Goal: Information Seeking & Learning: Learn about a topic

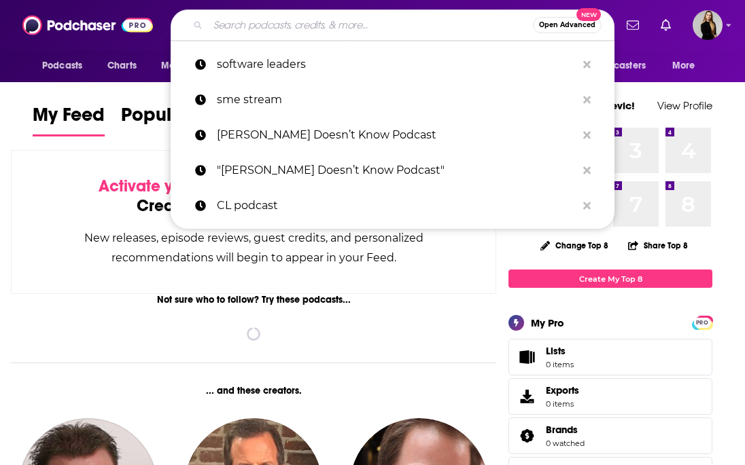
click at [282, 29] on input "Search podcasts, credits, & more..." at bounding box center [370, 25] width 325 height 22
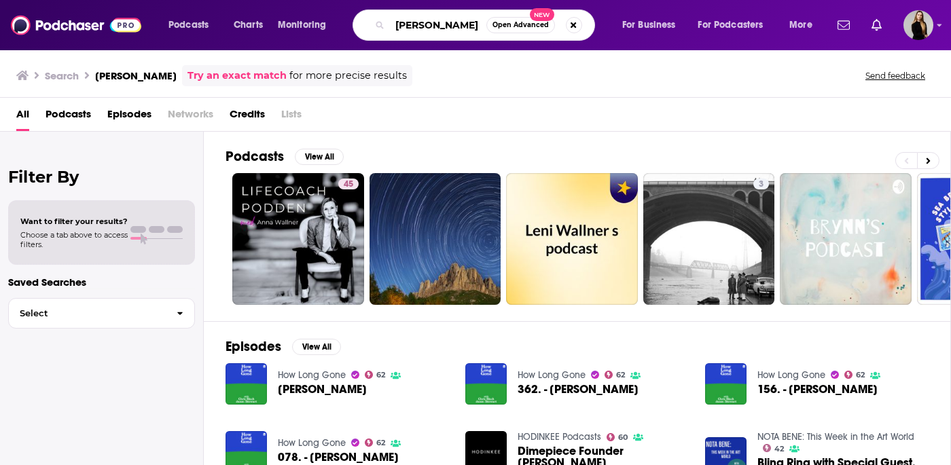
click at [424, 24] on input "[PERSON_NAME]" at bounding box center [438, 25] width 96 height 22
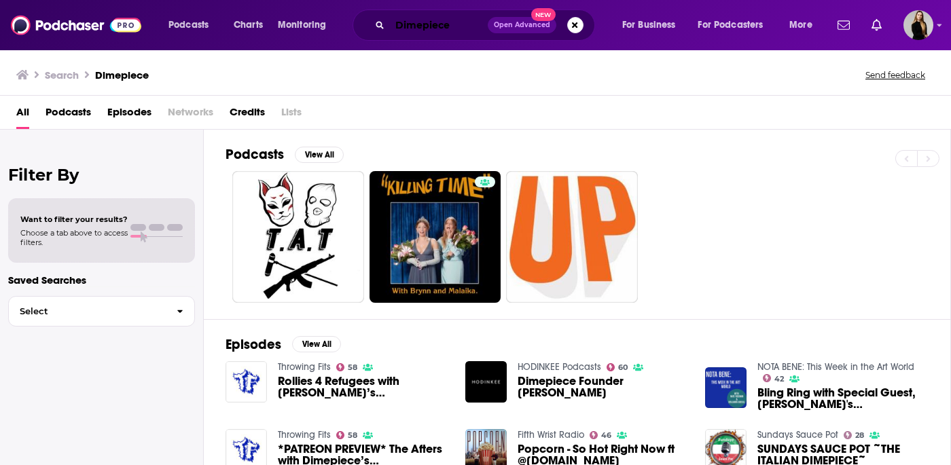
click at [434, 20] on input "Dimepiece" at bounding box center [439, 25] width 98 height 22
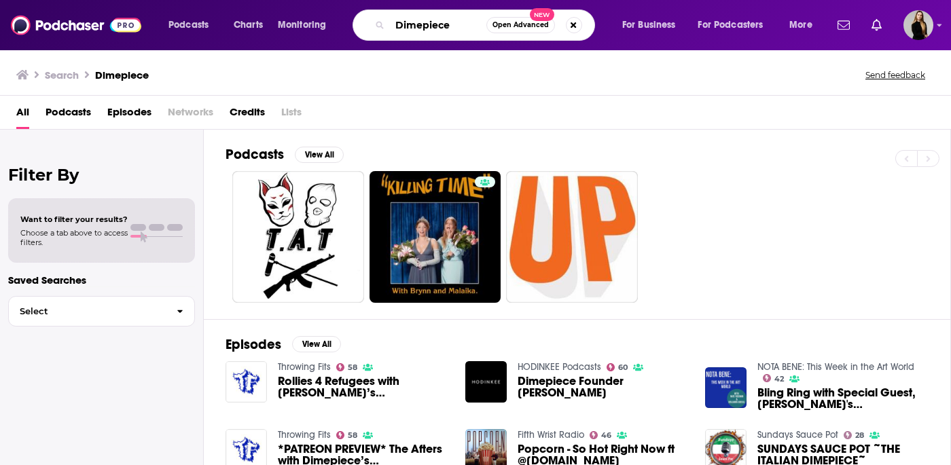
click at [434, 20] on input "Dimepiece" at bounding box center [438, 25] width 96 height 22
type input "H"
type input "Killing Time"
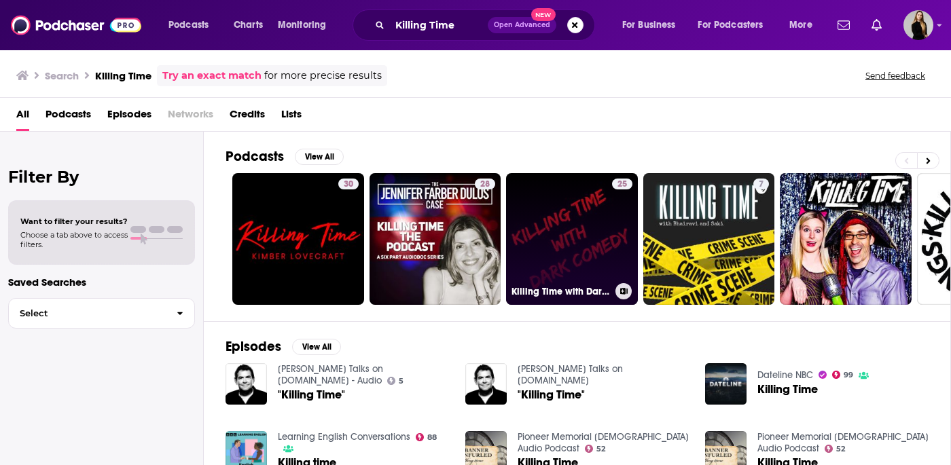
scroll to position [0, 247]
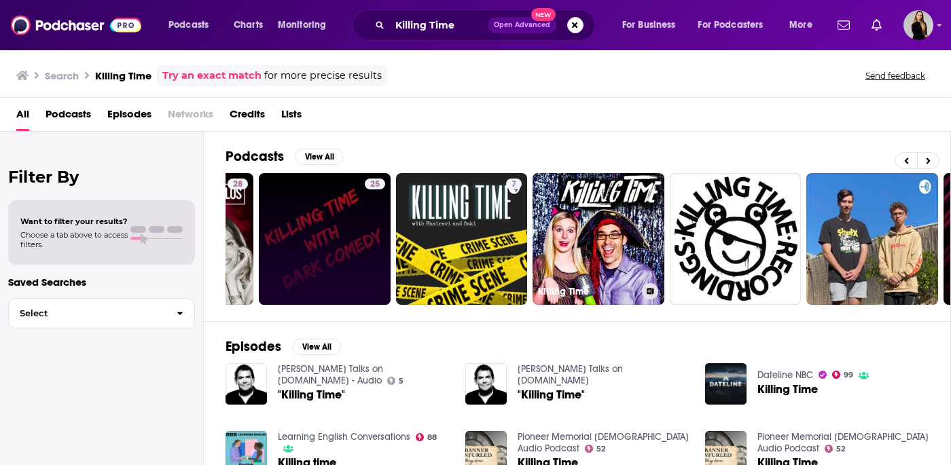
click at [584, 268] on link "Killing Time" at bounding box center [599, 239] width 132 height 132
